Goal: Navigation & Orientation: Find specific page/section

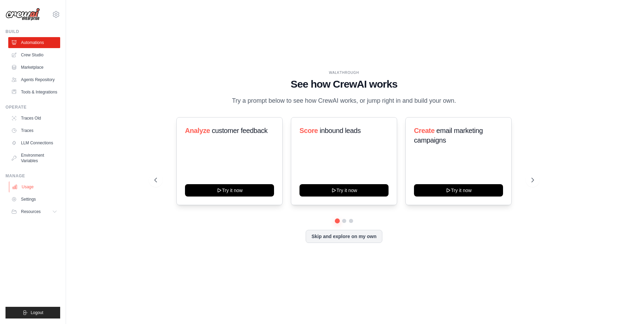
click at [33, 184] on link "Usage" at bounding box center [35, 186] width 52 height 11
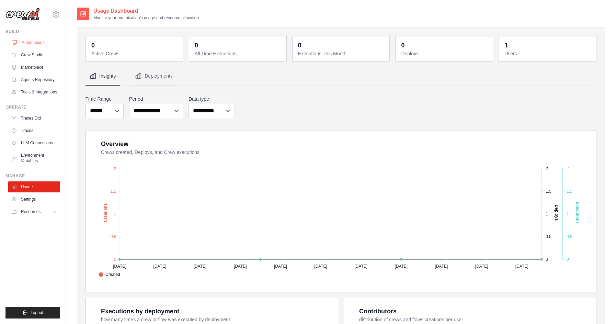
click at [29, 44] on link "Automations" at bounding box center [35, 42] width 52 height 11
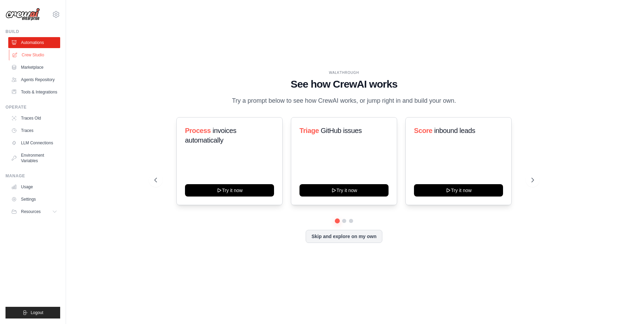
click at [28, 54] on link "Crew Studio" at bounding box center [35, 54] width 52 height 11
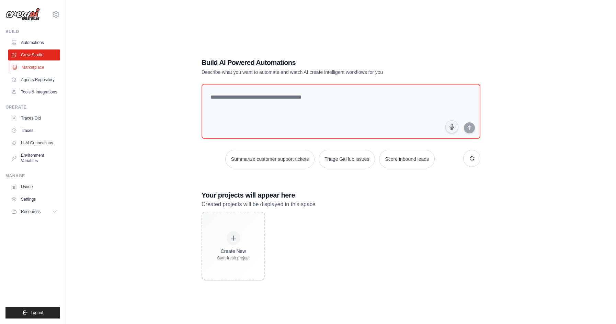
click at [28, 67] on link "Marketplace" at bounding box center [35, 67] width 52 height 11
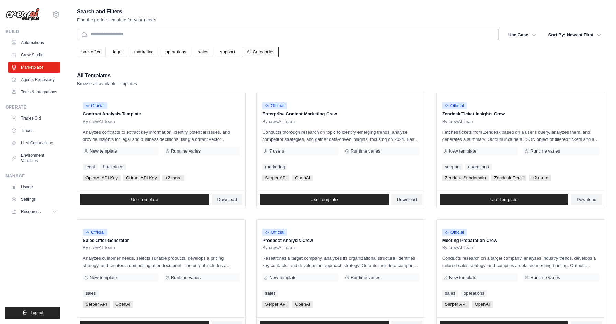
click at [144, 70] on div "Search and Filters Find the perfect template for your needs Search Use Case bac…" at bounding box center [341, 314] width 528 height 615
click at [40, 132] on link "Traces" at bounding box center [35, 130] width 52 height 11
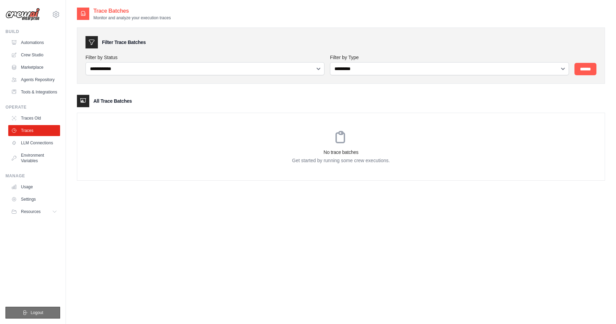
click at [25, 314] on icon "submit" at bounding box center [24, 312] width 5 height 5
